Goal: Information Seeking & Learning: Learn about a topic

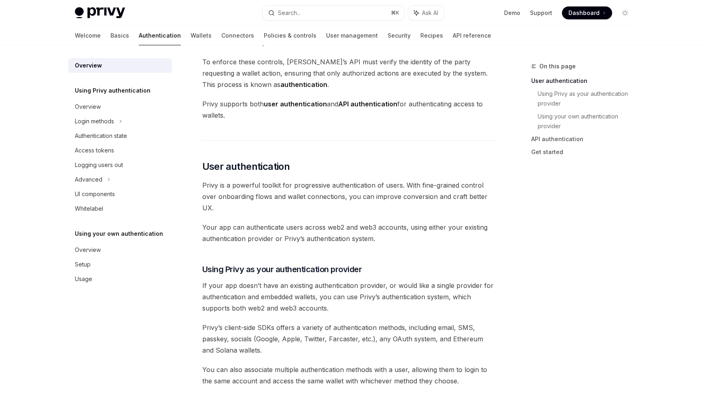
scroll to position [79, 0]
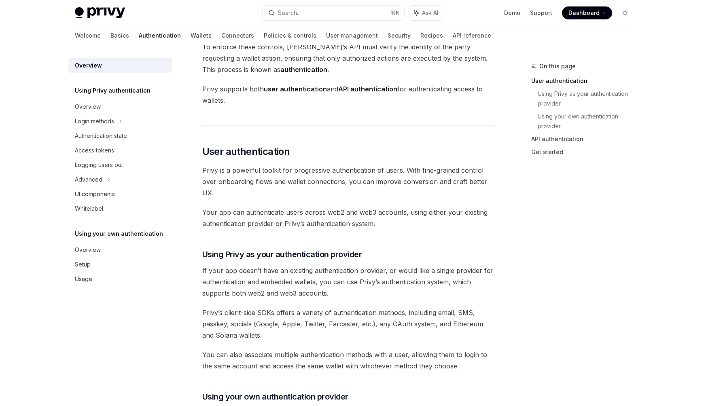
click at [376, 86] on strong "API authentication" at bounding box center [367, 89] width 59 height 8
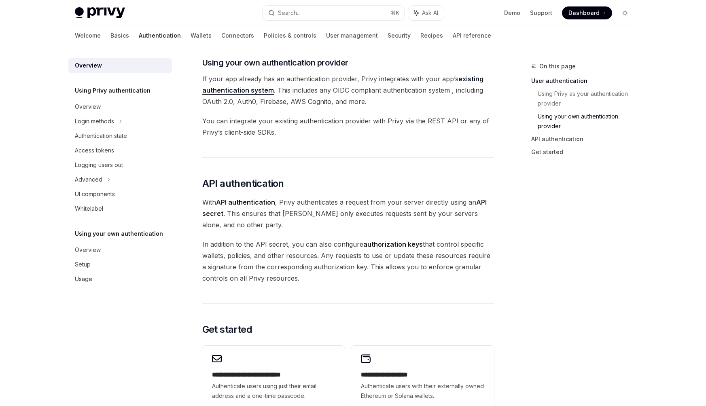
scroll to position [419, 0]
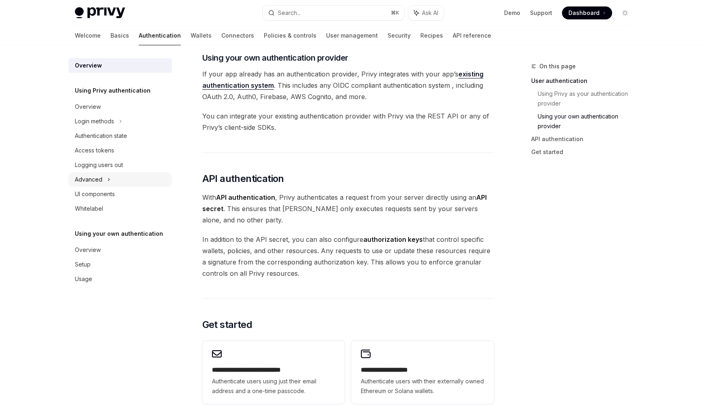
click at [97, 178] on div "Advanced" at bounding box center [89, 180] width 28 height 10
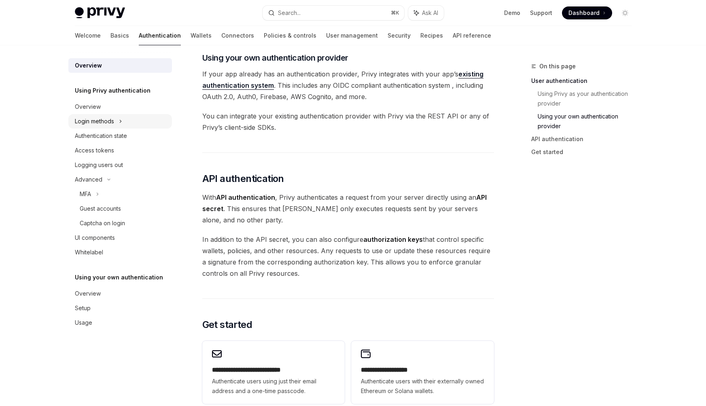
click at [103, 123] on div "Login methods" at bounding box center [94, 122] width 39 height 10
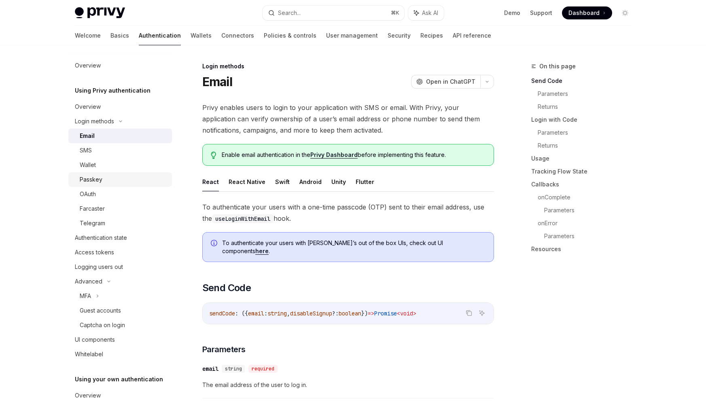
scroll to position [42, 0]
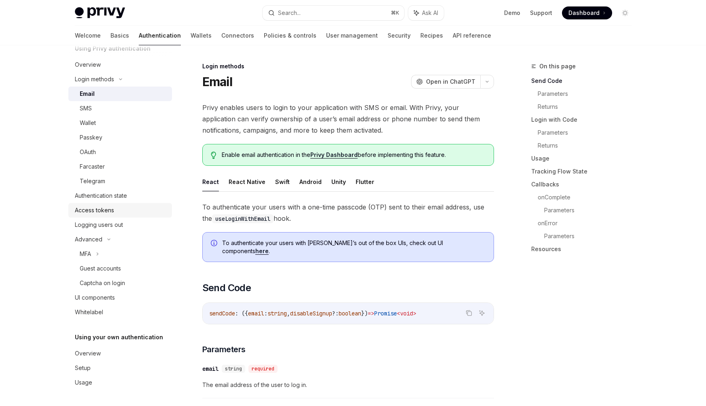
click at [105, 203] on link "Access tokens" at bounding box center [120, 210] width 104 height 15
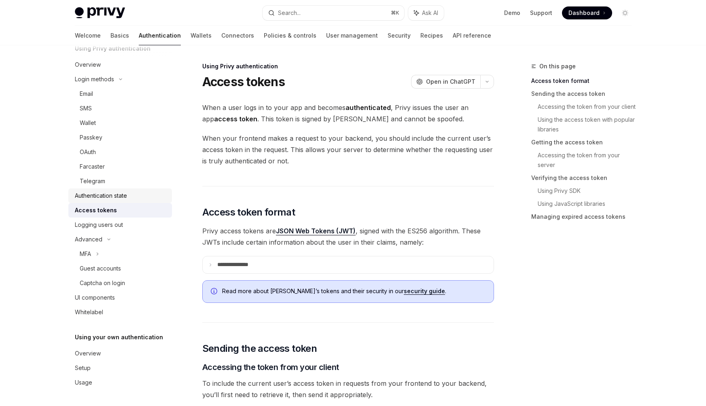
click at [111, 198] on div "Authentication state" at bounding box center [101, 196] width 52 height 10
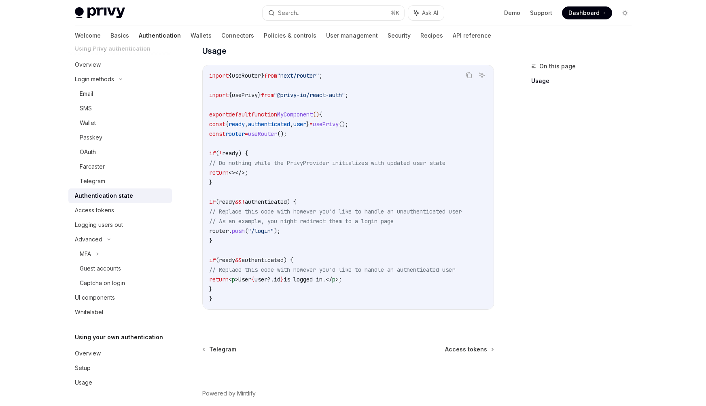
scroll to position [283, 0]
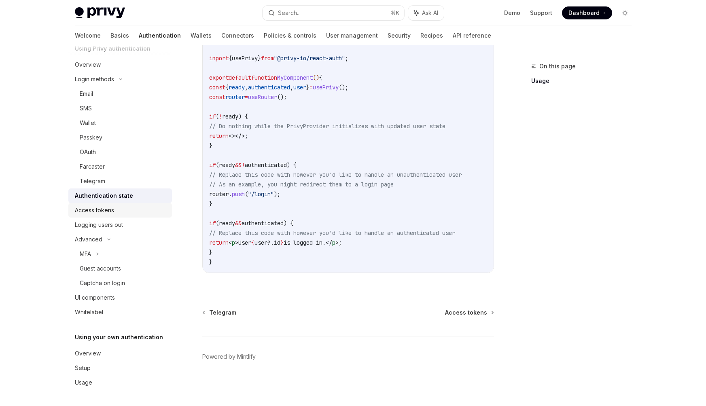
click at [111, 208] on div "Access tokens" at bounding box center [94, 211] width 39 height 10
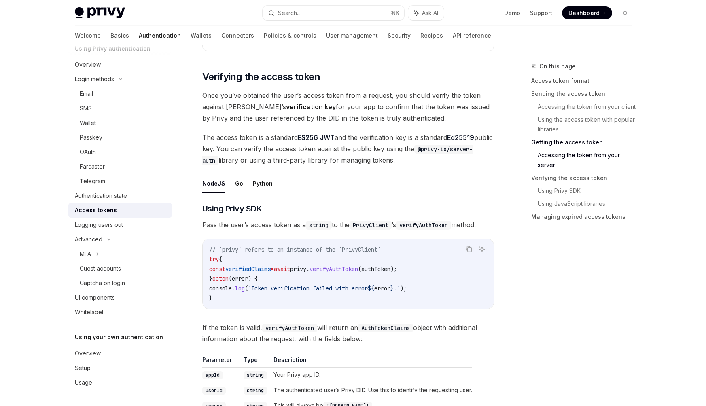
scroll to position [1118, 0]
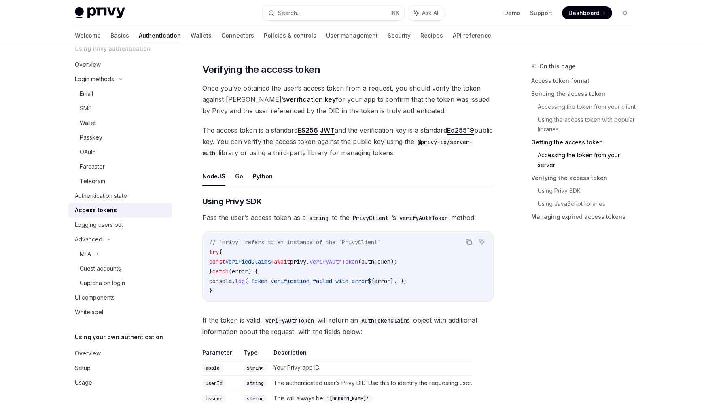
click at [230, 175] on ul "NodeJS Go Python" at bounding box center [348, 176] width 292 height 19
click at [242, 176] on ul "NodeJS Go Python" at bounding box center [348, 176] width 292 height 19
click at [236, 176] on button "Go" at bounding box center [239, 176] width 8 height 19
type textarea "*"
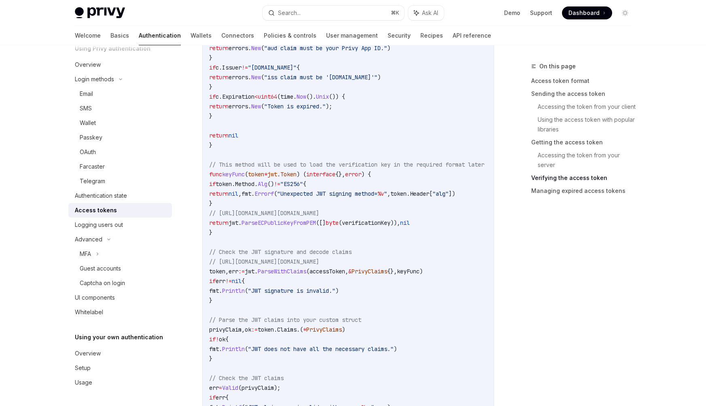
scroll to position [1554, 0]
